Goal: Information Seeking & Learning: Compare options

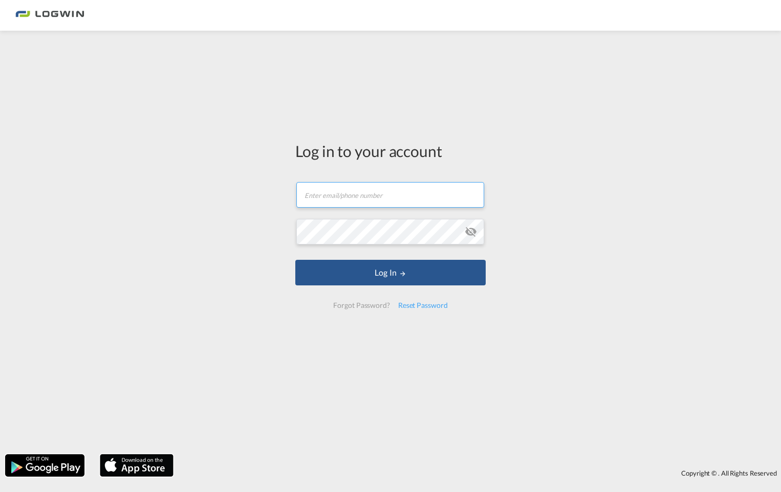
click at [327, 198] on input "text" at bounding box center [390, 195] width 188 height 26
type input "[EMAIL_ADDRESS][PERSON_NAME][DOMAIN_NAME]"
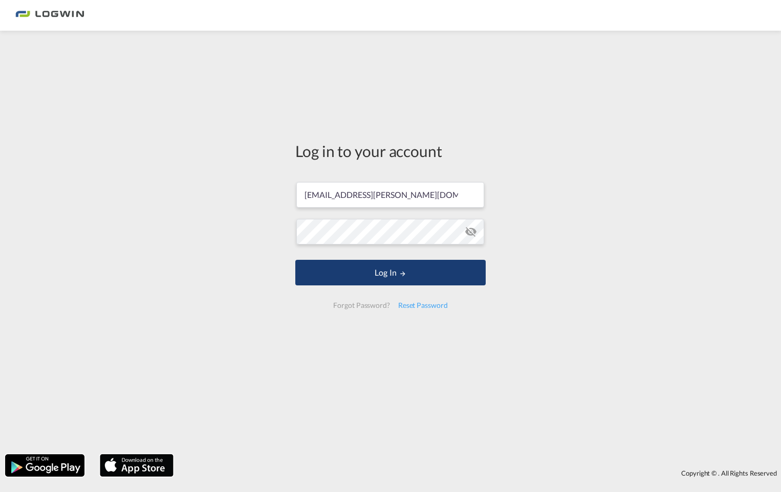
click at [353, 271] on button "Log In" at bounding box center [390, 273] width 190 height 26
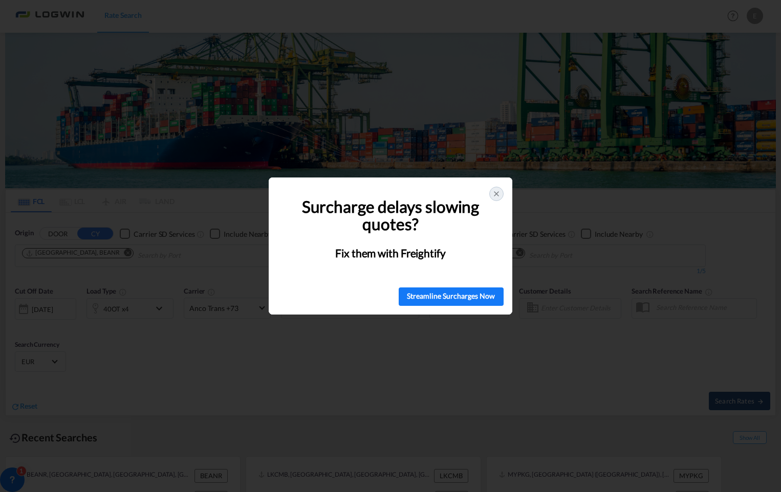
click at [495, 195] on icon at bounding box center [496, 194] width 8 height 8
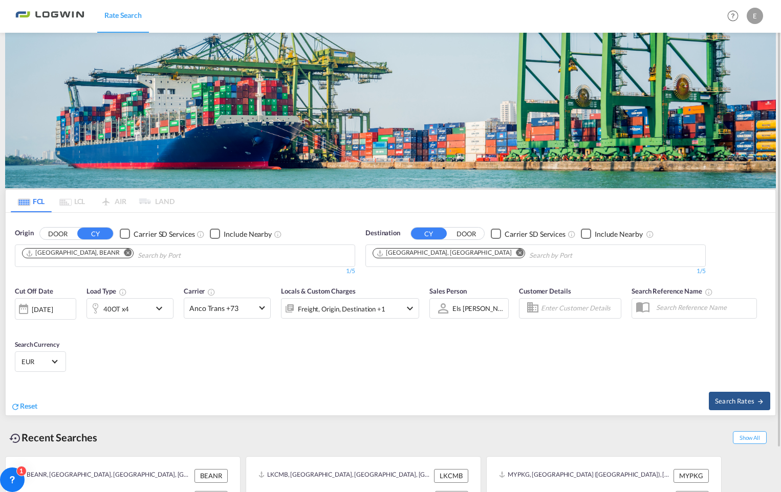
scroll to position [48, 0]
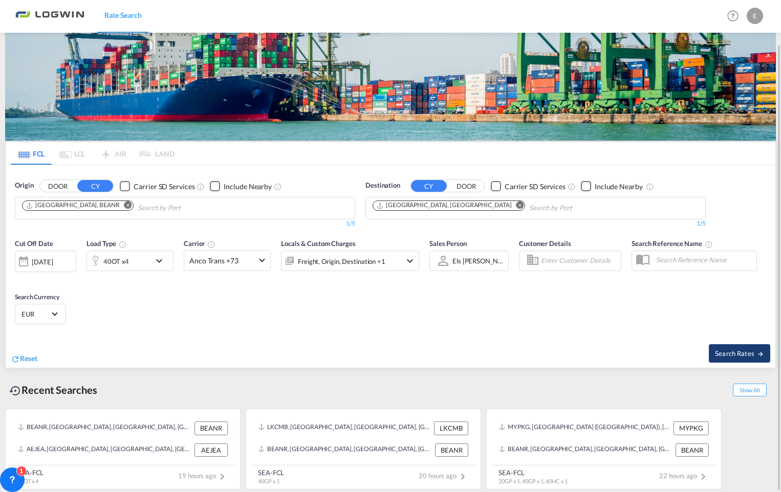
click at [728, 351] on span "Search Rates" at bounding box center [739, 353] width 49 height 8
type input "BEANR to AEJEA / [DATE]"
